Goal: Information Seeking & Learning: Learn about a topic

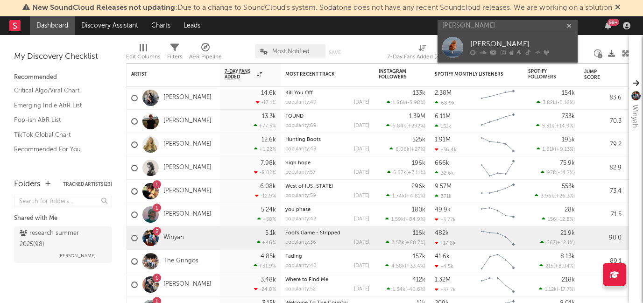
type input "claire rosinkr"
click at [485, 39] on div "Claire Rosinkranz" at bounding box center [521, 44] width 103 height 11
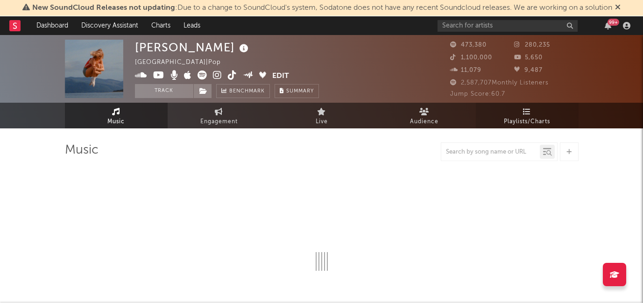
click at [529, 126] on span "Playlists/Charts" at bounding box center [527, 121] width 46 height 11
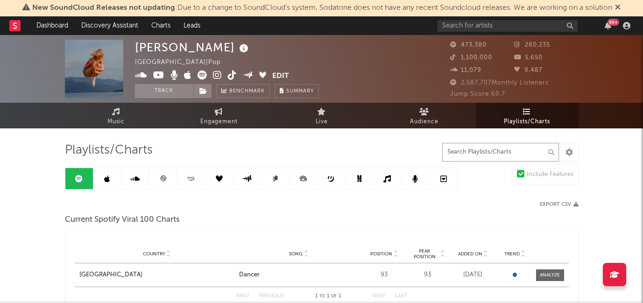
click at [482, 159] on input "text" at bounding box center [500, 152] width 117 height 19
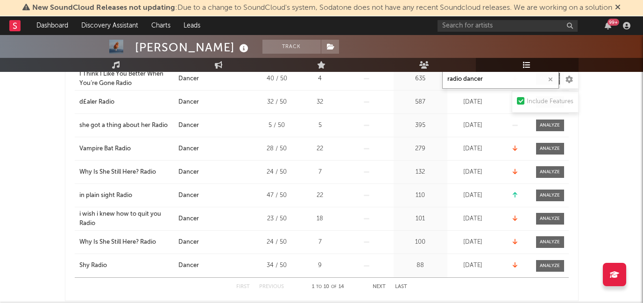
scroll to position [370, 0]
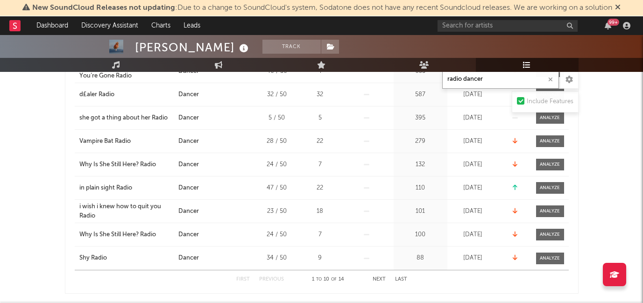
click at [381, 278] on button "Next" at bounding box center [379, 279] width 13 height 5
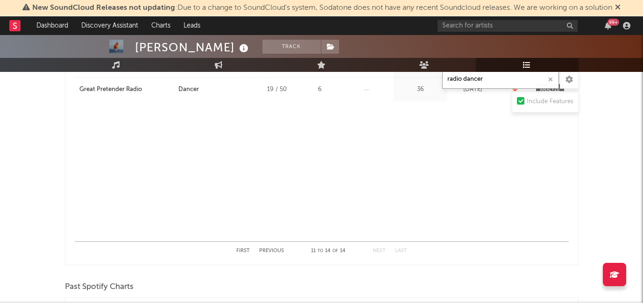
scroll to position [420, 0]
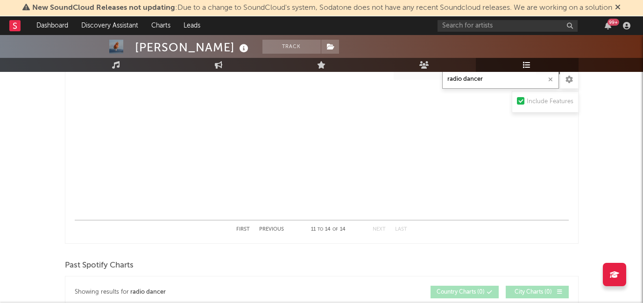
click at [241, 227] on button "First" at bounding box center [243, 229] width 14 height 5
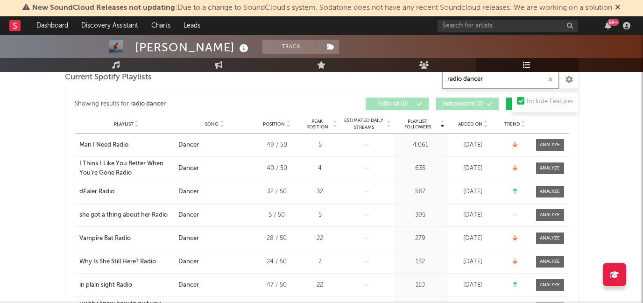
scroll to position [233, 0]
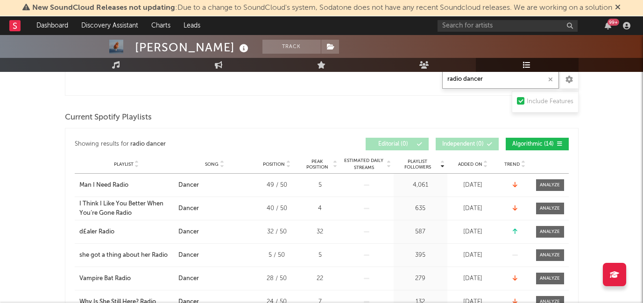
type input "radio dancer"
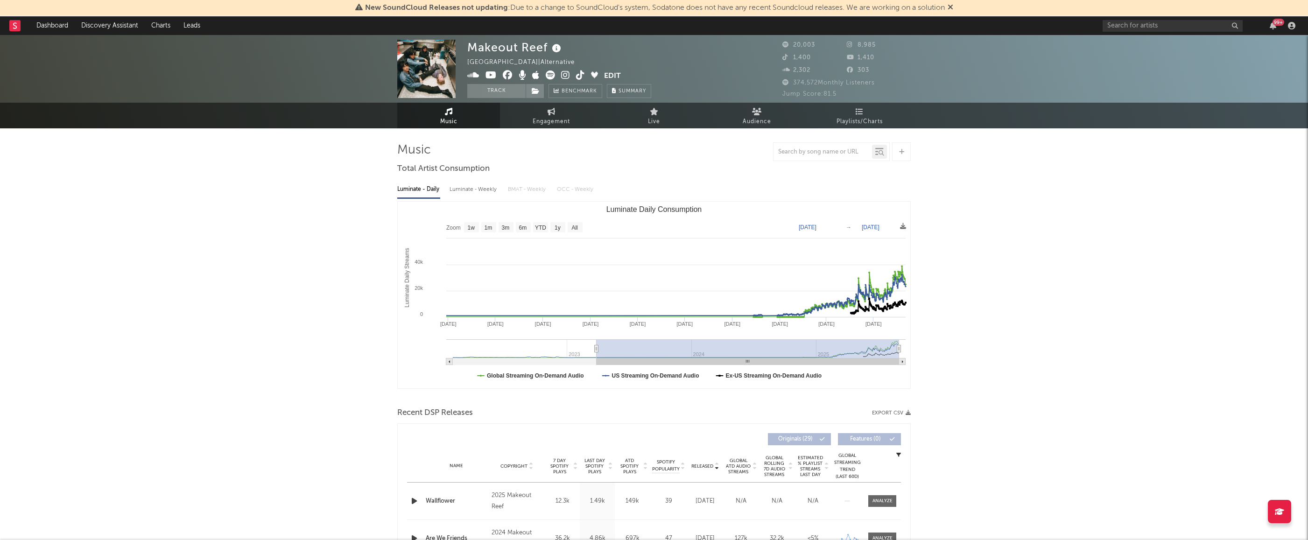
select select "6m"
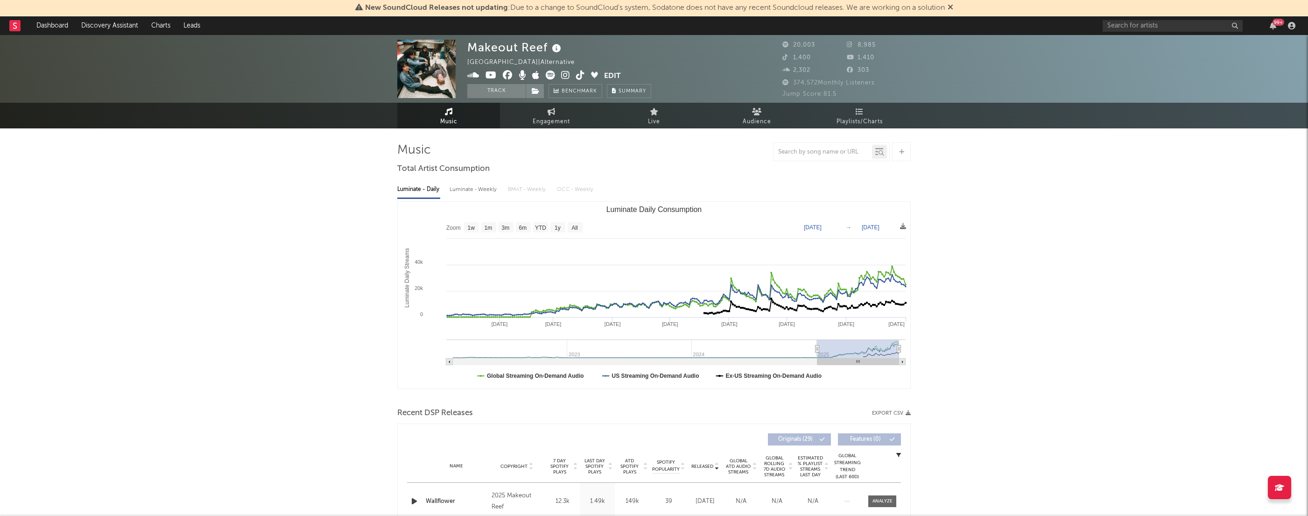
type input "[DATE]"
select select "6m"
type input "[DATE]"
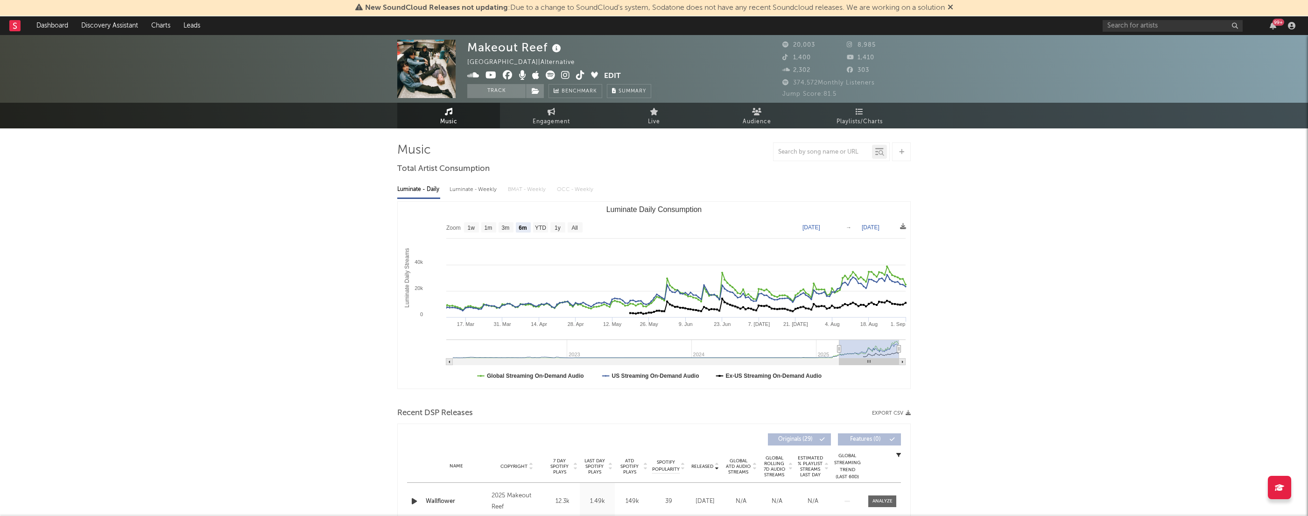
drag, startPoint x: 596, startPoint y: 348, endPoint x: 839, endPoint y: 350, distance: 243.7
click at [839, 350] on icon "Luminate Daily Consumption" at bounding box center [840, 349] width 4 height 7
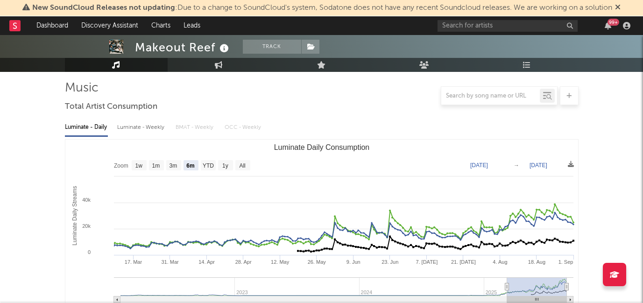
scroll to position [67, 0]
